Goal: Information Seeking & Learning: Understand process/instructions

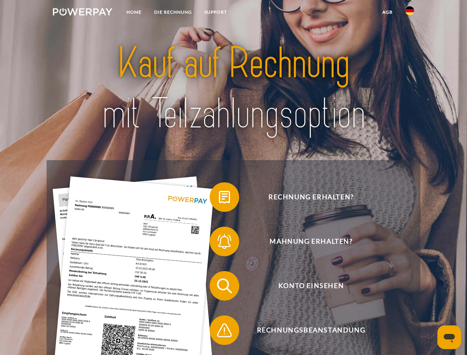
click at [82, 13] on img at bounding box center [83, 11] width 60 height 7
click at [410, 13] on img at bounding box center [409, 10] width 9 height 9
click at [387, 12] on link "agb" at bounding box center [387, 12] width 23 height 13
click at [219, 199] on span at bounding box center [213, 197] width 37 height 37
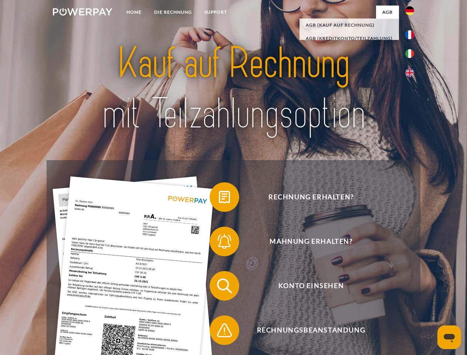
click at [219, 243] on span at bounding box center [213, 241] width 37 height 37
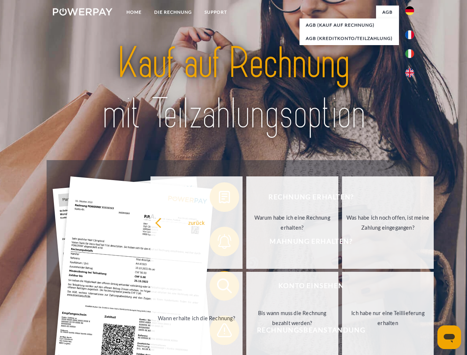
click at [246, 287] on link "Bis wann muss die Rechnung bezahlt werden?" at bounding box center [292, 318] width 92 height 92
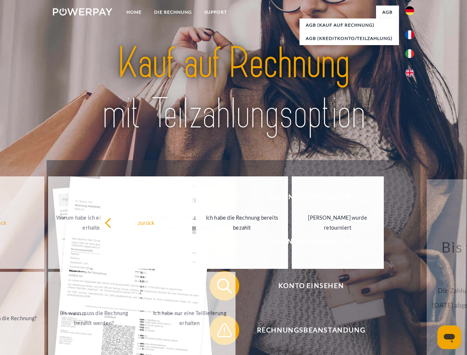
click at [219, 332] on span at bounding box center [213, 330] width 37 height 37
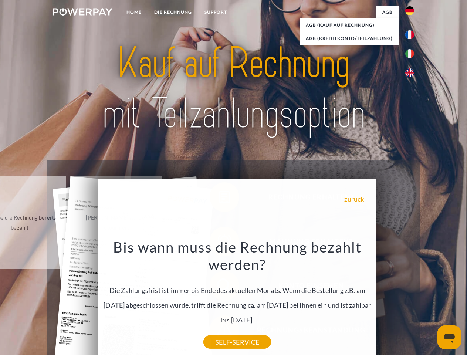
click at [449, 337] on icon "Messaging-Fenster öffnen" at bounding box center [449, 338] width 11 height 9
